Goal: Task Accomplishment & Management: Use online tool/utility

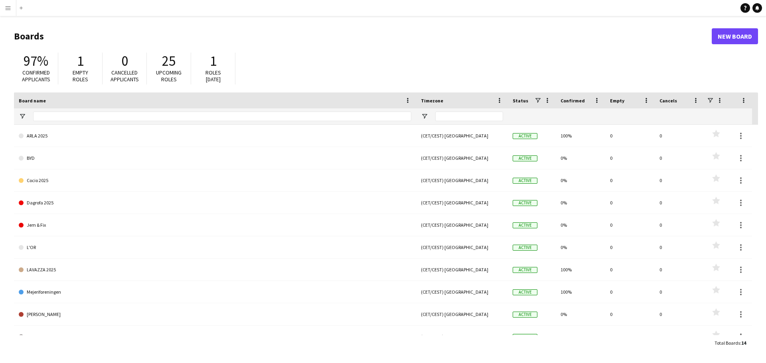
click at [9, 11] on button "Menu" at bounding box center [8, 8] width 16 height 16
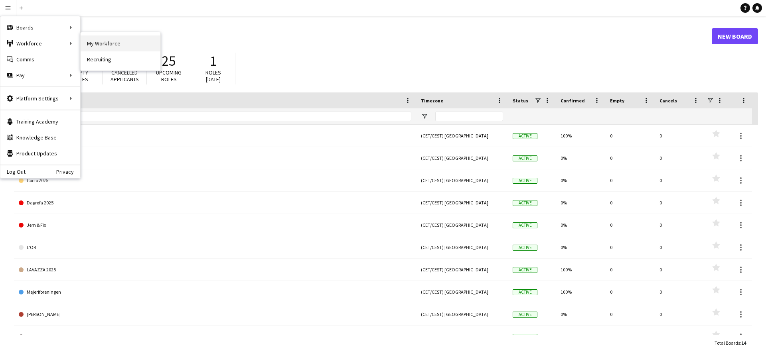
click at [112, 51] on link "My Workforce" at bounding box center [121, 43] width 80 height 16
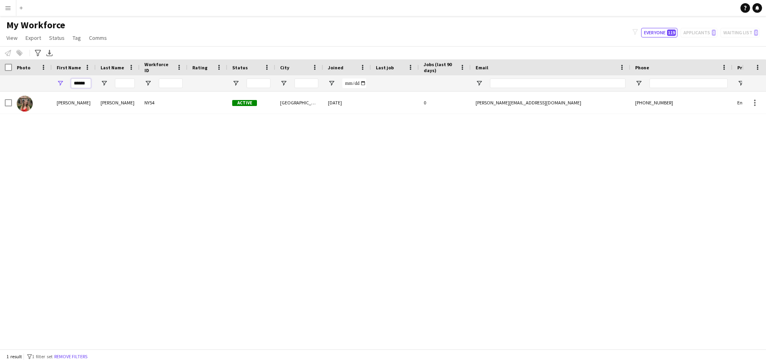
drag, startPoint x: 86, startPoint y: 82, endPoint x: 68, endPoint y: 82, distance: 18.3
click at [68, 82] on div "******" at bounding box center [74, 83] width 44 height 16
type input "*"
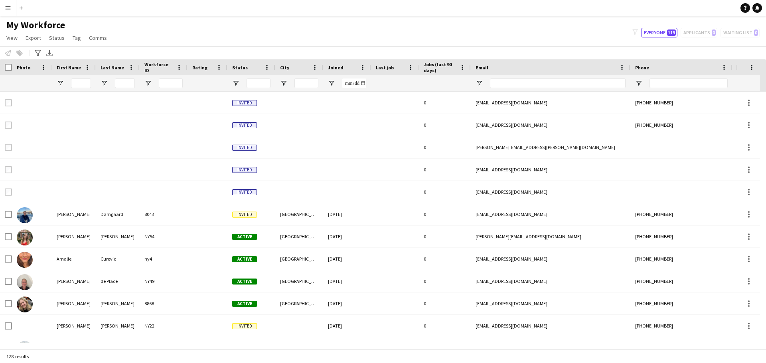
click at [11, 7] on app-icon "Menu" at bounding box center [8, 8] width 6 height 6
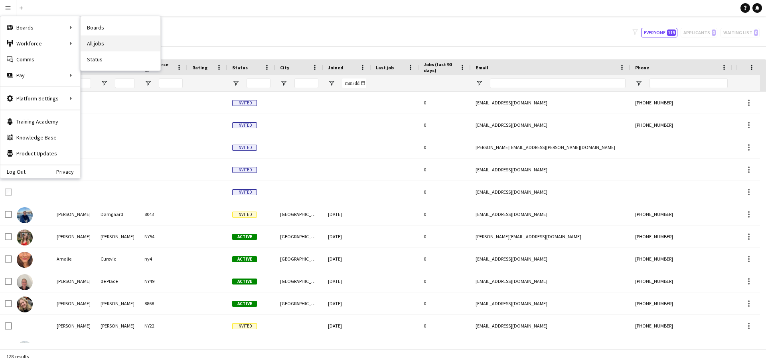
click at [102, 45] on link "All jobs" at bounding box center [121, 43] width 80 height 16
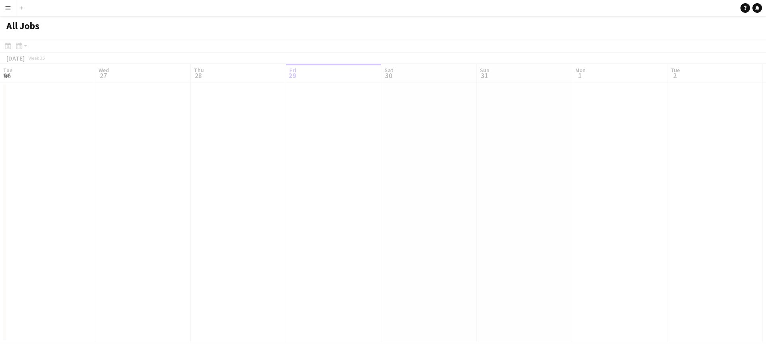
scroll to position [0, 191]
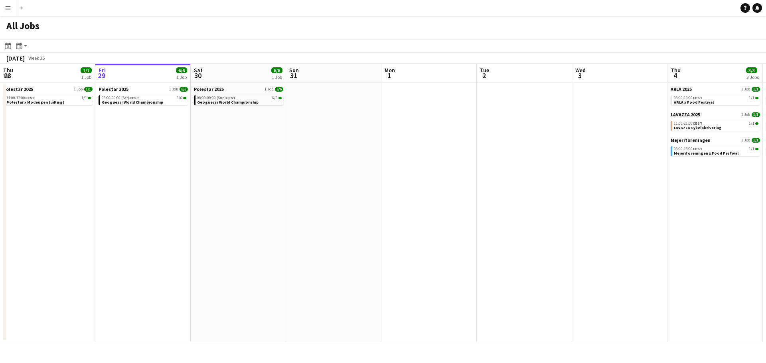
click at [12, 6] on button "Menu" at bounding box center [8, 8] width 16 height 16
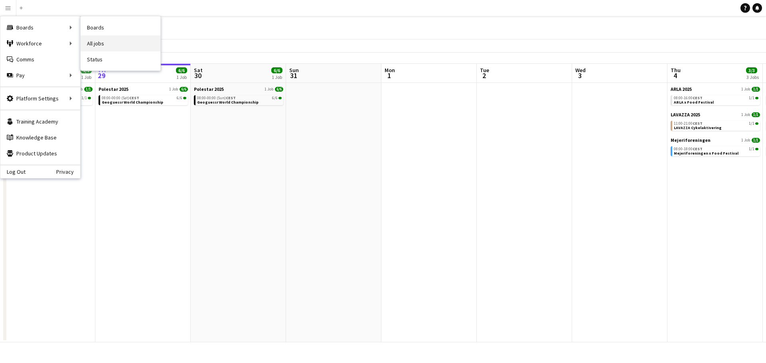
click at [98, 37] on link "All jobs" at bounding box center [121, 43] width 80 height 16
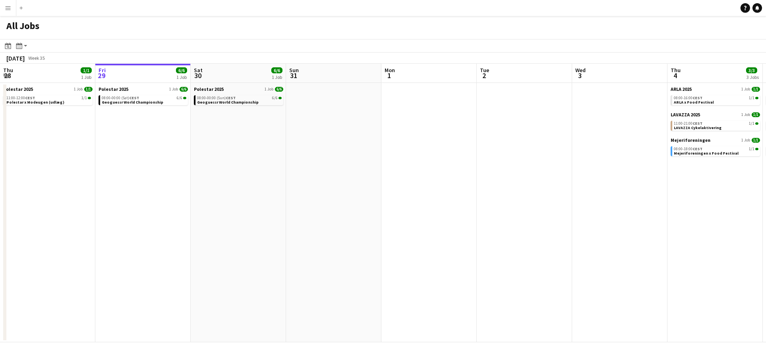
click at [9, 7] on app-icon "Menu" at bounding box center [8, 8] width 6 height 6
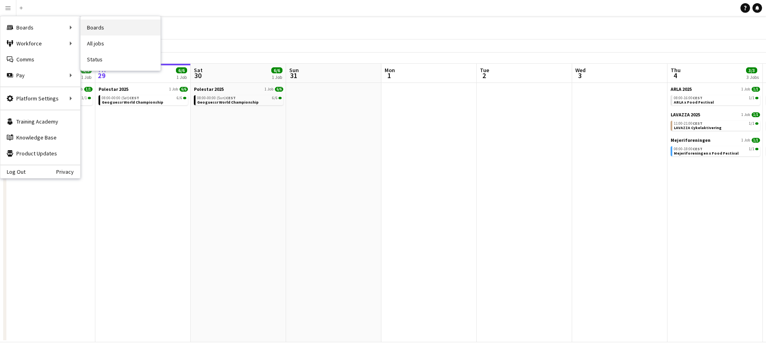
click at [97, 31] on link "Boards" at bounding box center [121, 28] width 80 height 16
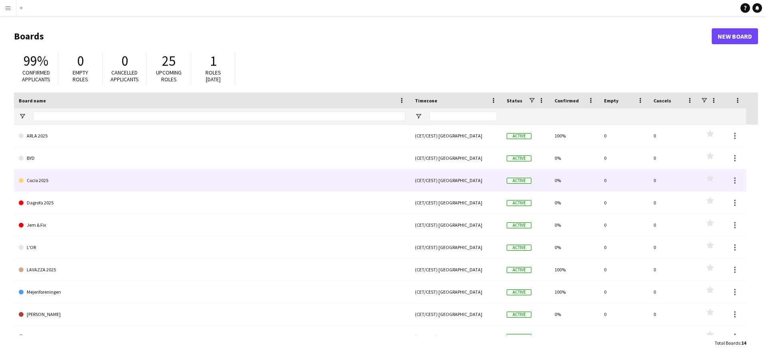
click at [224, 178] on link "Cocio 2025" at bounding box center [212, 180] width 386 height 22
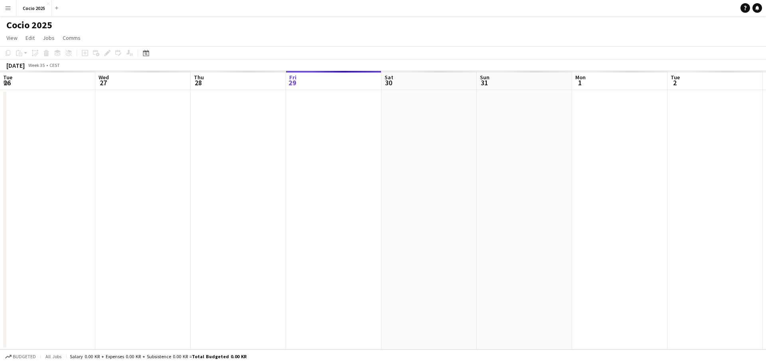
scroll to position [0, 191]
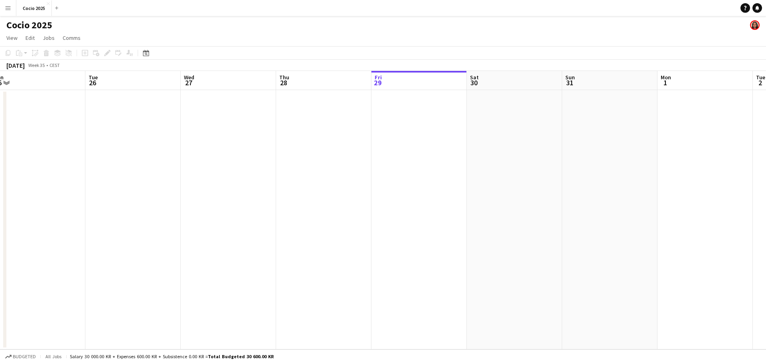
click at [244, 118] on app-date-cell at bounding box center [228, 220] width 95 height 260
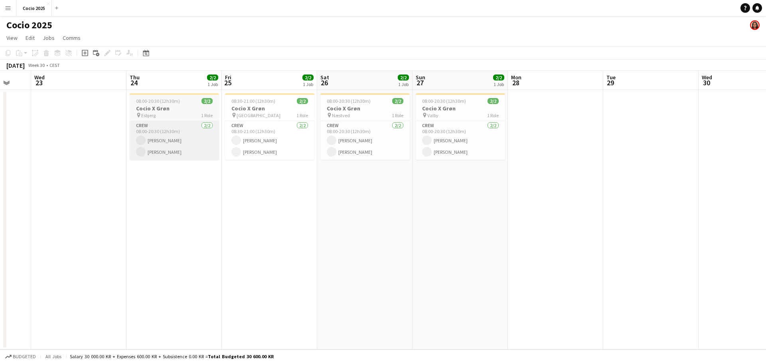
scroll to position [0, 211]
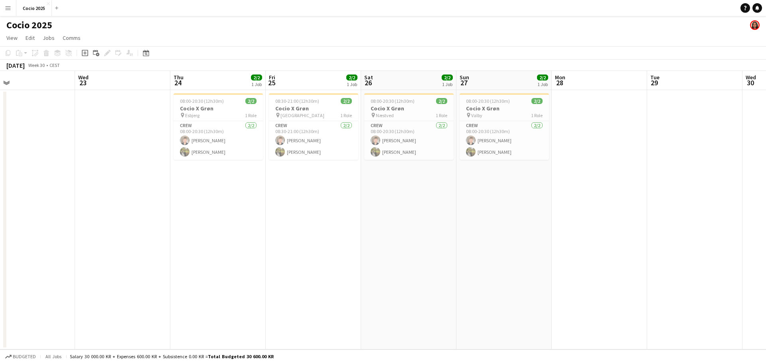
click at [10, 9] on app-icon "Menu" at bounding box center [8, 8] width 6 height 6
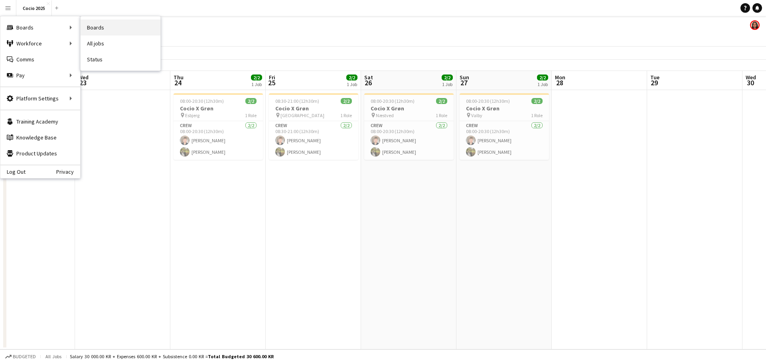
click at [98, 29] on link "Boards" at bounding box center [121, 28] width 80 height 16
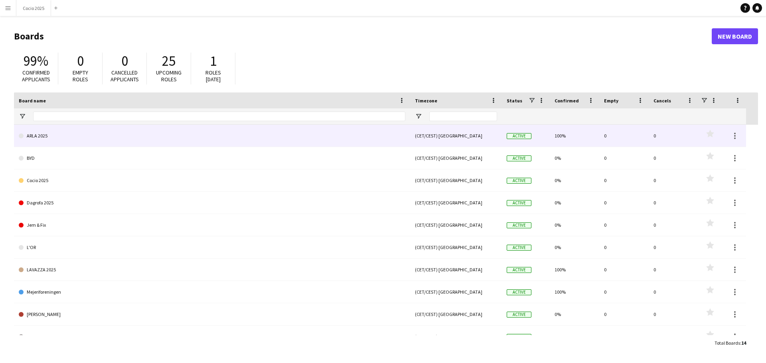
click at [88, 138] on link "ARLA 2025" at bounding box center [212, 136] width 386 height 22
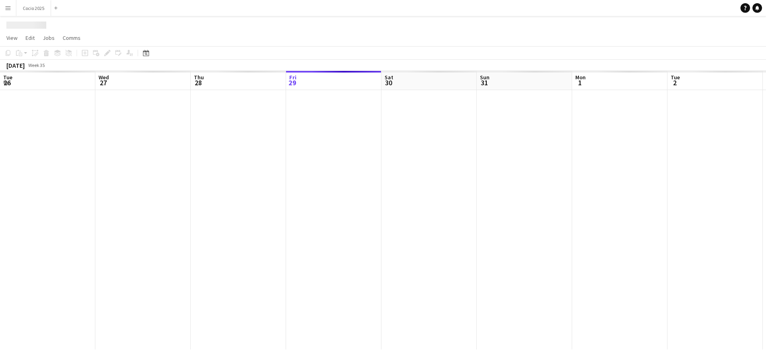
scroll to position [0, 191]
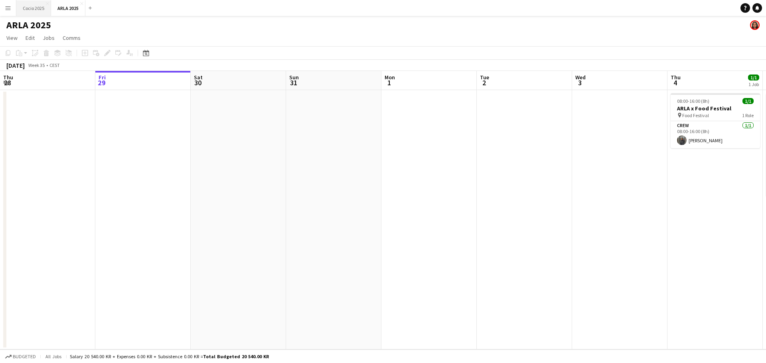
click at [39, 8] on button "Cocio 2025 Close" at bounding box center [33, 8] width 35 height 16
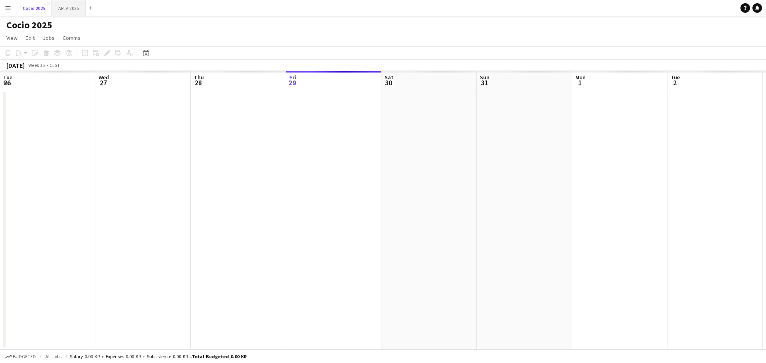
scroll to position [0, 191]
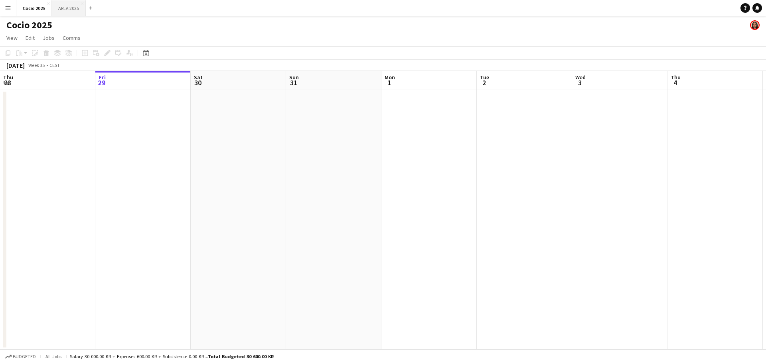
click at [67, 11] on button "ARLA 2025 Close" at bounding box center [69, 8] width 34 height 16
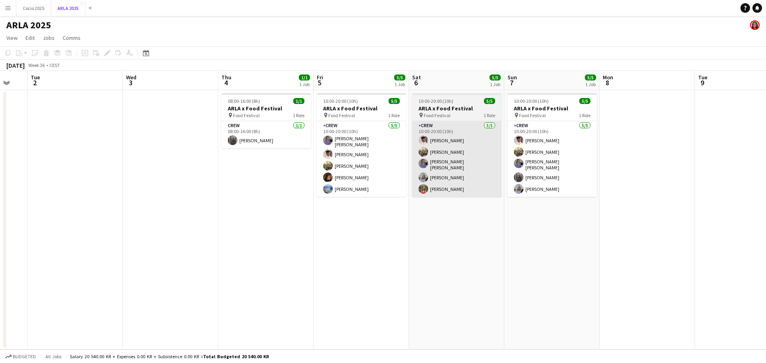
scroll to position [0, 232]
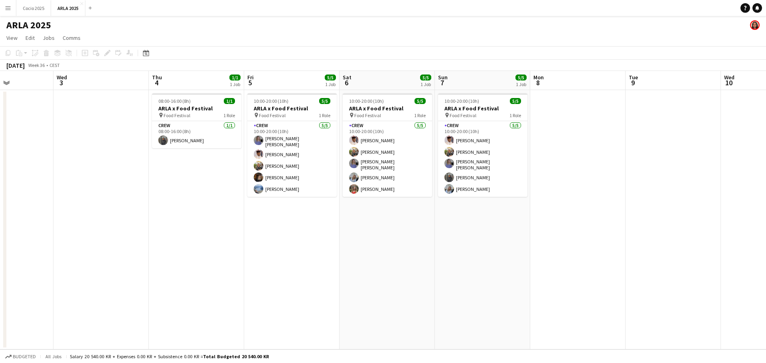
click at [4, 7] on button "Menu" at bounding box center [8, 8] width 16 height 16
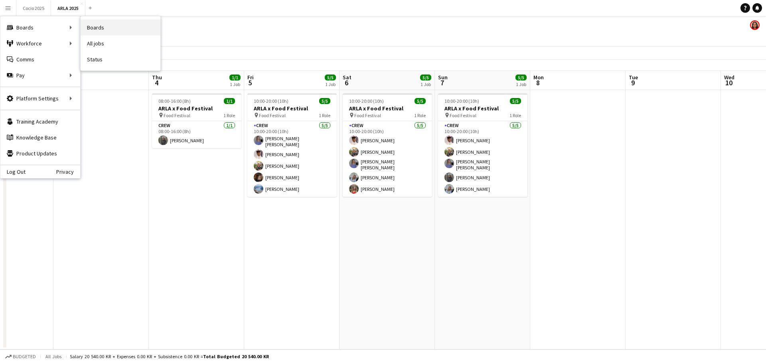
click at [112, 28] on link "Boards" at bounding box center [121, 28] width 80 height 16
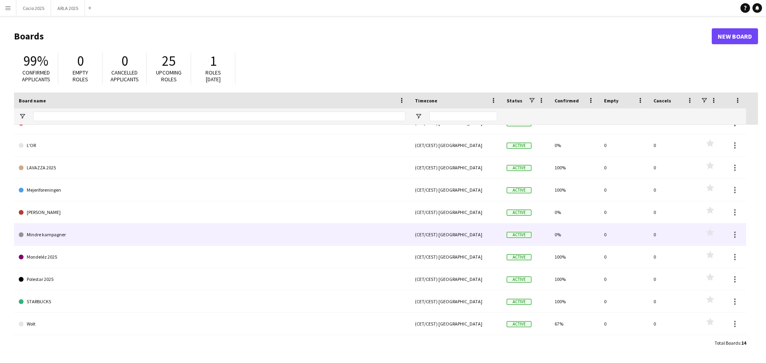
scroll to position [102, 0]
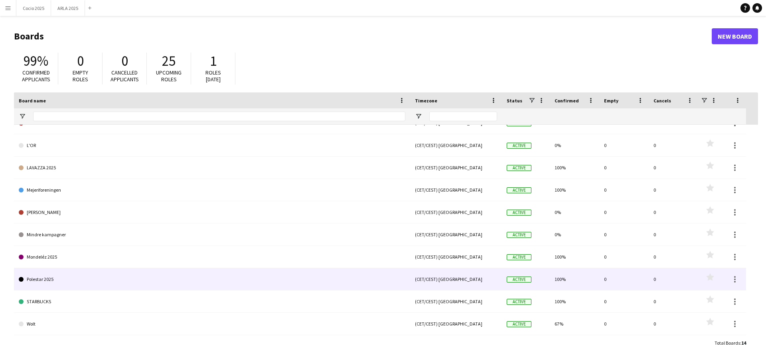
click at [148, 278] on link "Polestar 2025" at bounding box center [212, 279] width 386 height 22
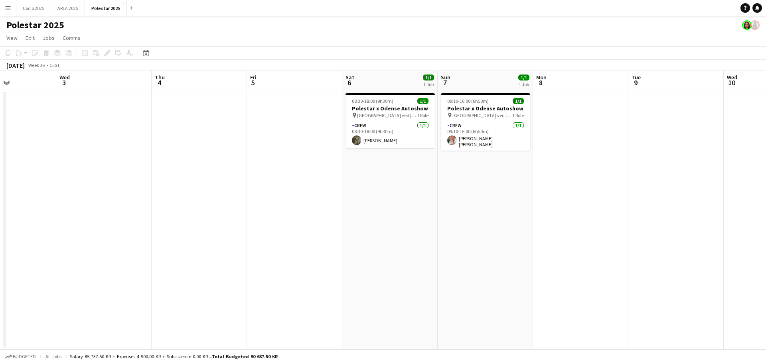
scroll to position [0, 232]
click at [294, 134] on app-date-cell at bounding box center [291, 220] width 95 height 260
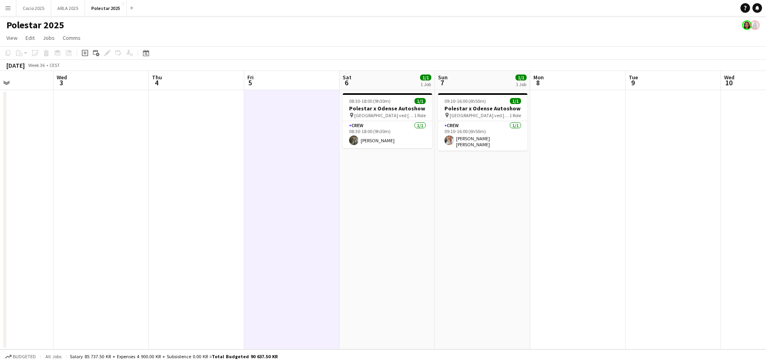
click at [252, 56] on app-toolbar "Copy Paste Paste Ctrl+V Paste with crew Ctrl+Shift+V Paste linked Job [GEOGRAPH…" at bounding box center [383, 53] width 766 height 14
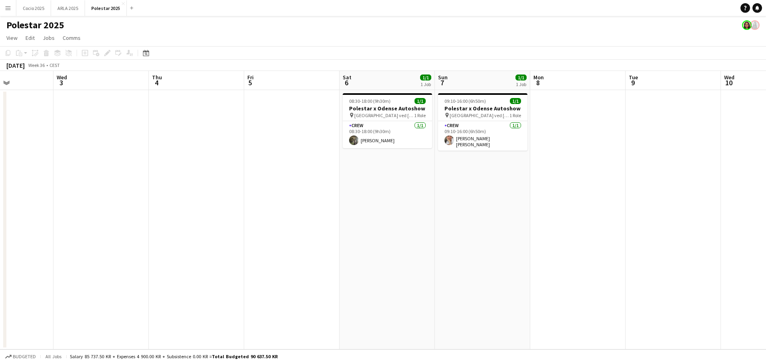
click at [304, 18] on div "Polestar 2025" at bounding box center [383, 23] width 766 height 15
